Goal: Check status: Check status

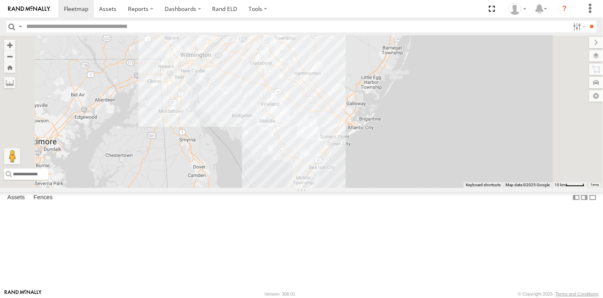
drag, startPoint x: 438, startPoint y: 89, endPoint x: 425, endPoint y: 204, distance: 115.6
click at [425, 187] on div "4" at bounding box center [301, 112] width 603 height 152
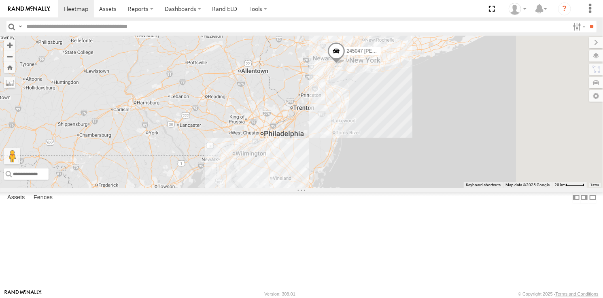
drag, startPoint x: 439, startPoint y: 144, endPoint x: 413, endPoint y: 205, distance: 66.5
click at [413, 187] on div "4 245047 [PERSON_NAME]" at bounding box center [301, 112] width 603 height 152
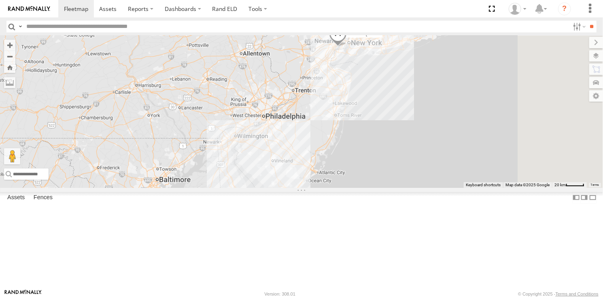
drag, startPoint x: 421, startPoint y: 158, endPoint x: 427, endPoint y: 147, distance: 13.1
click at [427, 147] on div "245047 [PERSON_NAME] 4" at bounding box center [301, 112] width 603 height 152
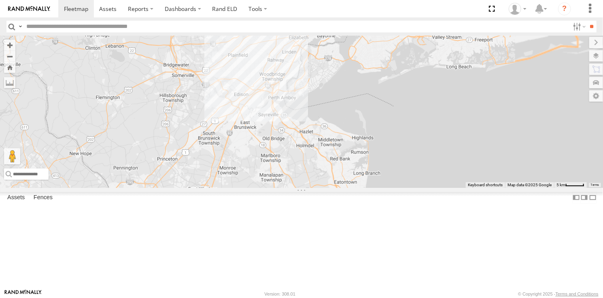
drag, startPoint x: 445, startPoint y: 117, endPoint x: 438, endPoint y: 266, distance: 150.0
click at [438, 187] on div "245047 [PERSON_NAME]" at bounding box center [301, 112] width 603 height 152
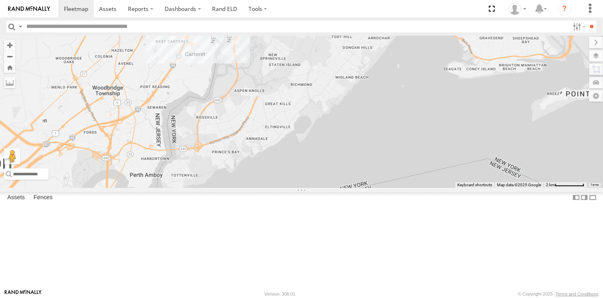
drag, startPoint x: 412, startPoint y: 113, endPoint x: 439, endPoint y: 269, distance: 158.2
click at [439, 187] on div "245047 [PERSON_NAME]" at bounding box center [301, 112] width 603 height 152
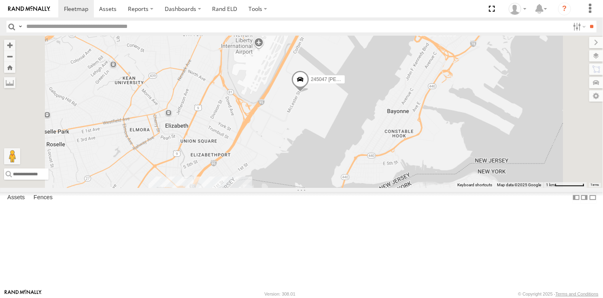
drag, startPoint x: 405, startPoint y: 140, endPoint x: 408, endPoint y: 172, distance: 31.3
click at [408, 172] on div "245047 [PERSON_NAME]" at bounding box center [301, 112] width 603 height 152
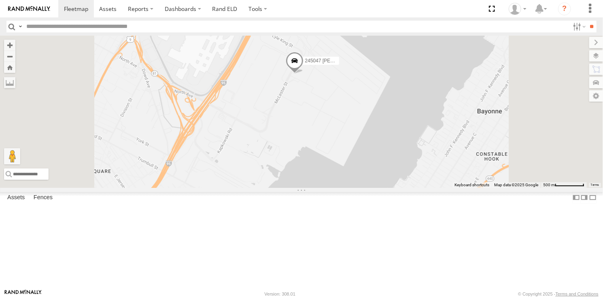
click at [304, 74] on span at bounding box center [295, 63] width 18 height 22
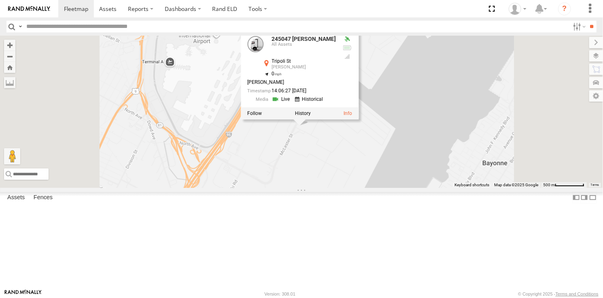
drag, startPoint x: 411, startPoint y: 166, endPoint x: 417, endPoint y: 220, distance: 54.1
click at [417, 187] on div "245047 [PERSON_NAME] 245047 [PERSON_NAME] All Assets [GEOGRAPHIC_DATA] [GEOGRAP…" at bounding box center [301, 112] width 603 height 152
click at [440, 187] on div "245047 [PERSON_NAME] 245047 [PERSON_NAME] All Assets [GEOGRAPHIC_DATA] [GEOGRAP…" at bounding box center [301, 112] width 603 height 152
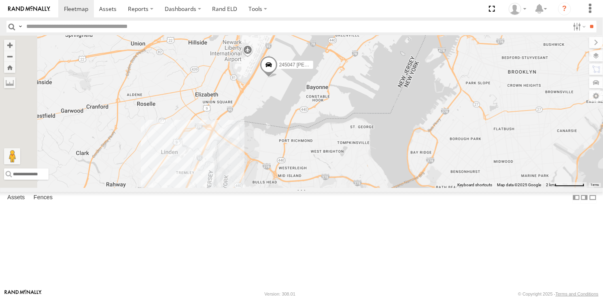
drag, startPoint x: 320, startPoint y: 237, endPoint x: 378, endPoint y: 177, distance: 83.0
click at [378, 177] on div "245047 [PERSON_NAME]" at bounding box center [301, 112] width 603 height 152
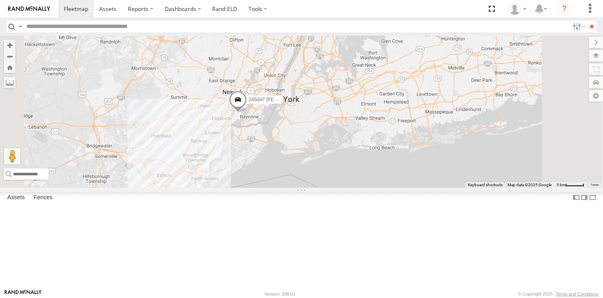
click at [291, 187] on div "245047 [PERSON_NAME]" at bounding box center [301, 112] width 603 height 152
